Goal: Task Accomplishment & Management: Use online tool/utility

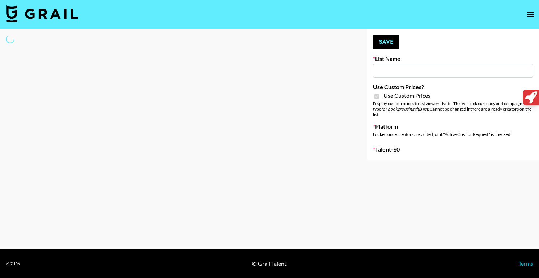
type input "Halovida ([DATE])"
checkbox input "true"
select select "Brand"
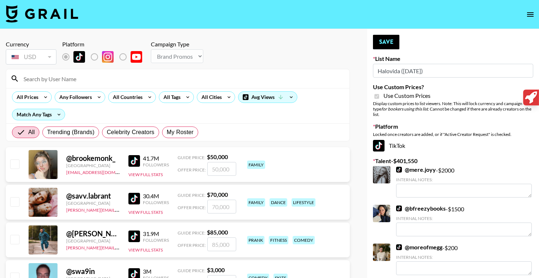
click at [159, 83] on input at bounding box center [182, 79] width 326 height 12
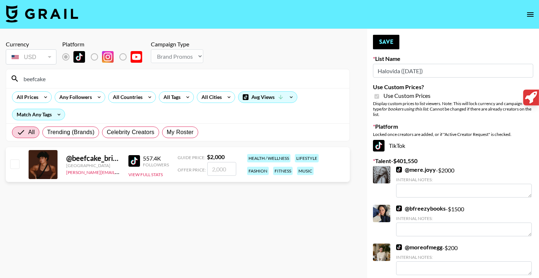
type input "beefcake"
click at [224, 173] on input "number" at bounding box center [221, 169] width 29 height 14
checkbox input "true"
type input "2500"
click at [381, 41] on button "Save" at bounding box center [386, 42] width 26 height 14
